Goal: Use online tool/utility: Utilize a website feature to perform a specific function

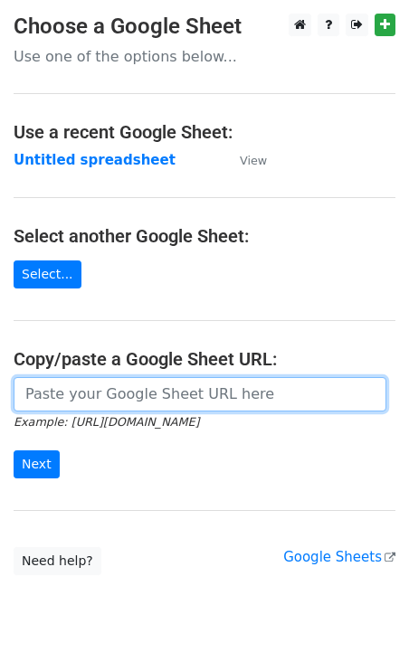
click at [47, 402] on input "url" at bounding box center [200, 394] width 373 height 34
paste input "https://docs.google.com/spreadsheets/d/17u5RpV07JvBmzgI9PMwkn5FaJvbQsjc0UqwspLN…"
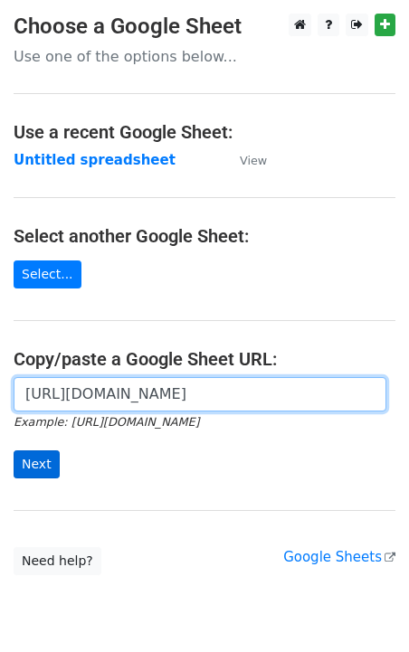
type input "https://docs.google.com/spreadsheets/d/17u5RpV07JvBmzgI9PMwkn5FaJvbQsjc0UqwspLN…"
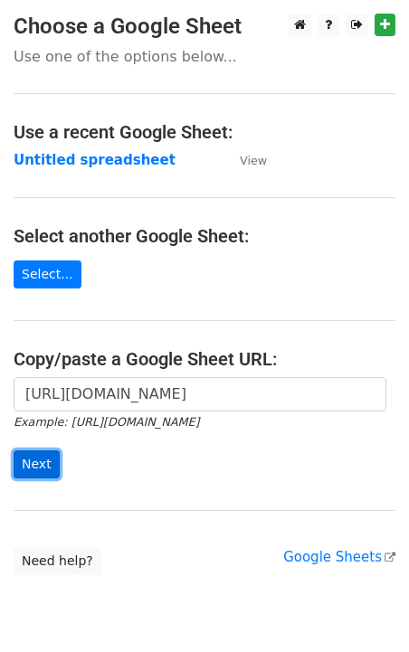
scroll to position [0, 0]
click at [44, 454] on input "Next" at bounding box center [37, 464] width 46 height 28
